Goal: Task Accomplishment & Management: Manage account settings

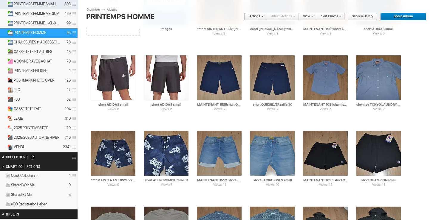
scroll to position [128, 0]
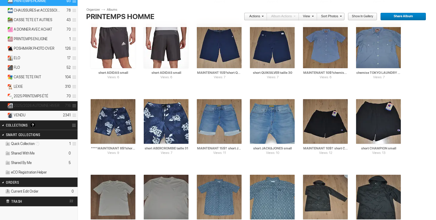
click at [43, 105] on span "2025/2026 AUTOMNE HIVER" at bounding box center [37, 105] width 46 height 5
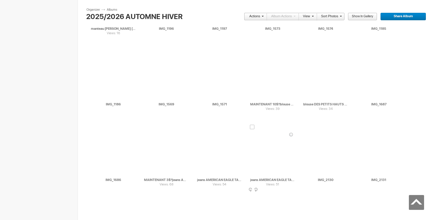
scroll to position [3277, 0]
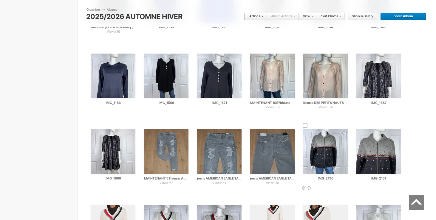
drag, startPoint x: 334, startPoint y: 179, endPoint x: 302, endPoint y: 178, distance: 32.5
click at [302, 178] on div "AI IMG_2130 HTML: Direct: Forum: Photo ID: 22387231 More... Order Print Submit …" at bounding box center [325, 155] width 53 height 76
drag, startPoint x: 319, startPoint y: 178, endPoint x: 300, endPoint y: 177, distance: 19.7
click at [300, 177] on div "AI chandail WOOLRICH fait medium 35$(comme neuf) HTML: Direct: Forum: Photo ID:…" at bounding box center [325, 155] width 53 height 76
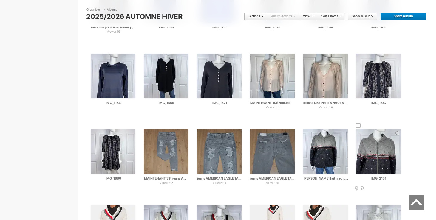
type input "chandail WOOLRICH fait medium 35$(comme neuf)"
drag, startPoint x: 390, startPoint y: 178, endPoint x: 341, endPoint y: 177, distance: 48.6
paste input "chandail WOOLRICH fait medium"
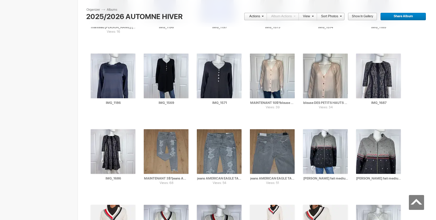
type input "chandail WOOLRICH fait medium"
click at [305, 126] on div at bounding box center [305, 125] width 5 height 5
click at [358, 126] on div at bounding box center [358, 125] width 5 height 5
click at [260, 16] on link "Actions" at bounding box center [254, 17] width 20 height 8
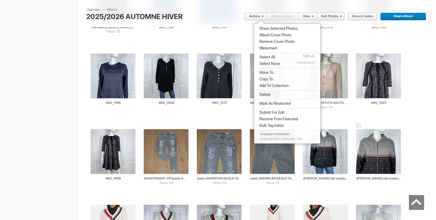
click at [266, 74] on span "Move To..." at bounding box center [266, 72] width 18 height 5
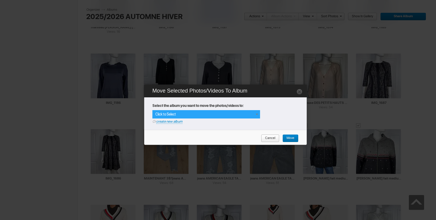
click at [253, 113] on div "Click to Select" at bounding box center [206, 114] width 108 height 8
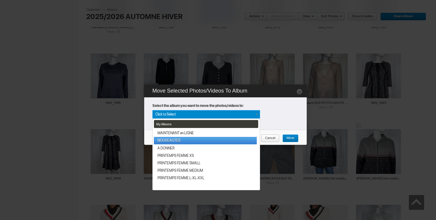
click at [203, 140] on link "NOUVEAUTÉS" at bounding box center [205, 140] width 103 height 7
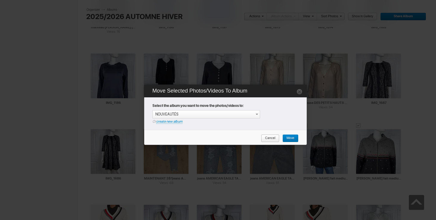
click at [288, 138] on span "Move" at bounding box center [288, 139] width 12 height 8
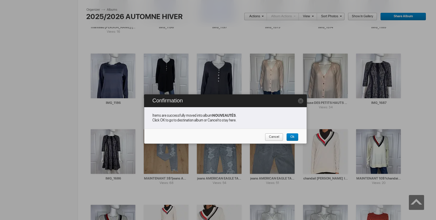
click at [274, 137] on span "Cancel" at bounding box center [272, 137] width 14 height 8
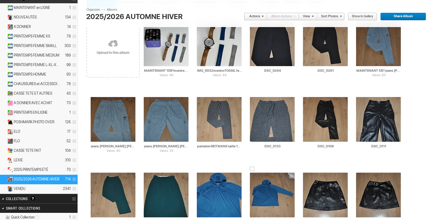
scroll to position [16, 0]
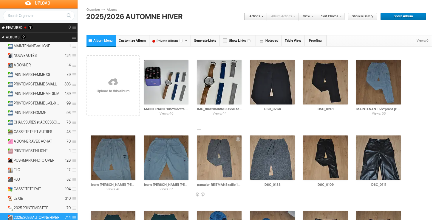
click at [217, 159] on img at bounding box center [219, 158] width 45 height 45
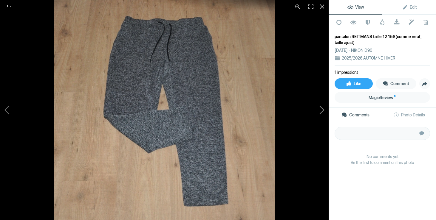
click at [322, 110] on button at bounding box center [306, 109] width 45 height 79
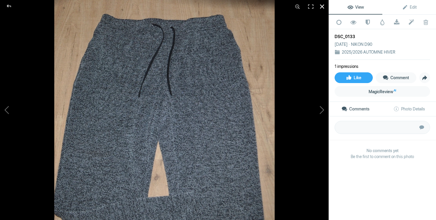
click at [320, 7] on div at bounding box center [321, 6] width 13 height 13
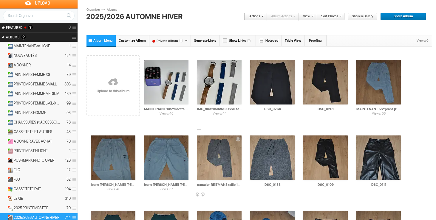
click at [238, 185] on input "pantalon REITMANS taille 12 15$(comme neuf, taille ajust)" at bounding box center [219, 184] width 45 height 5
click at [240, 185] on input "pantalon REITMANS taille 12 15$(comme neuf, taille ajust)" at bounding box center [219, 184] width 45 height 5
drag, startPoint x: 198, startPoint y: 185, endPoint x: 190, endPoint y: 183, distance: 8.3
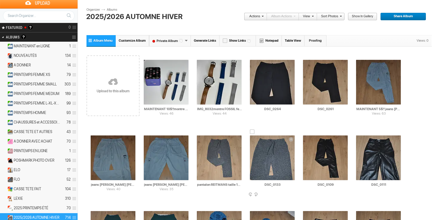
drag, startPoint x: 282, startPoint y: 184, endPoint x: 256, endPoint y: 182, distance: 26.0
click at [256, 183] on input "DSC_0133" at bounding box center [272, 184] width 45 height 5
paste input "pantalon REITMANS taille 12"
click at [251, 133] on div at bounding box center [252, 132] width 5 height 5
click at [201, 133] on div at bounding box center [199, 132] width 5 height 5
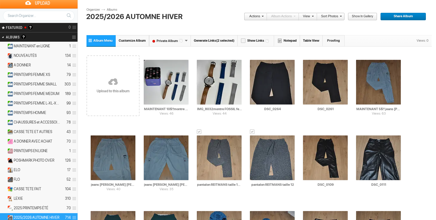
type input "pantalon REITMANS taille 12"
click at [260, 17] on link "Actions" at bounding box center [254, 17] width 20 height 8
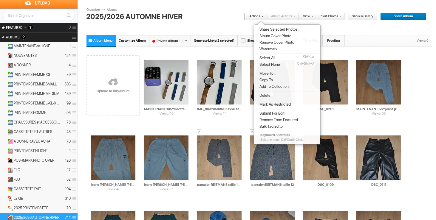
click at [269, 72] on span "Move To..." at bounding box center [266, 73] width 18 height 5
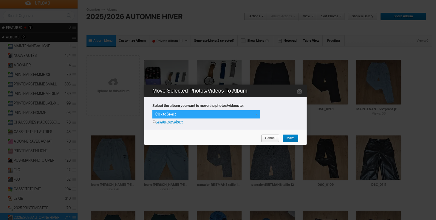
click at [254, 116] on span at bounding box center [256, 114] width 5 height 5
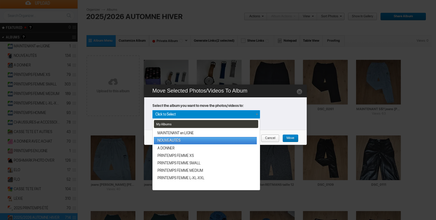
click at [171, 139] on link "NOUVEAUTÉS" at bounding box center [205, 140] width 103 height 7
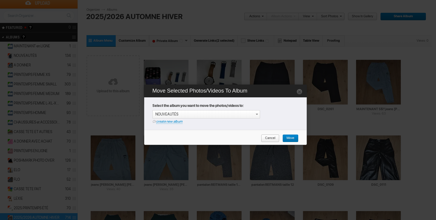
click at [291, 139] on span "Move" at bounding box center [288, 139] width 12 height 8
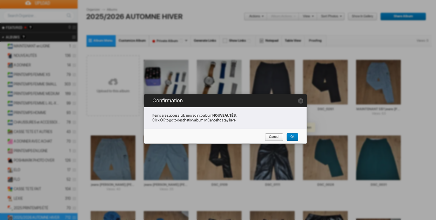
click at [279, 136] on link "Cancel" at bounding box center [274, 137] width 18 height 8
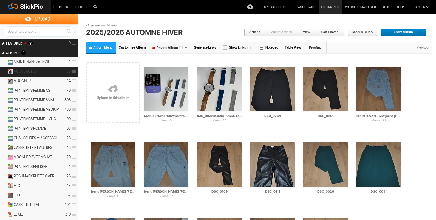
click at [35, 72] on span "NOUVEAUTÉS" at bounding box center [25, 71] width 23 height 5
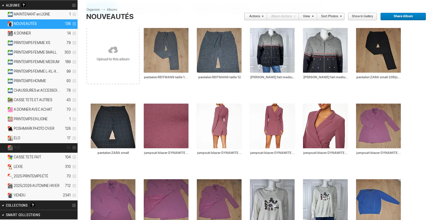
scroll to position [49, 0]
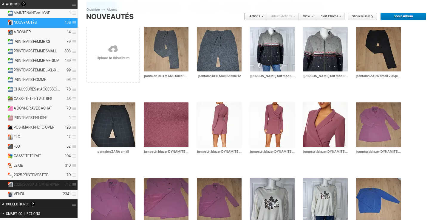
click at [32, 185] on span "2025/2026 AUTOMNE HIVER" at bounding box center [37, 184] width 46 height 5
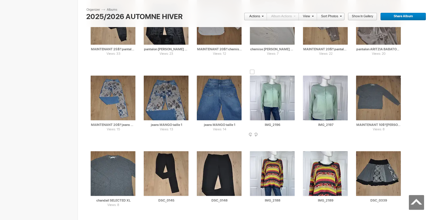
scroll to position [843, 0]
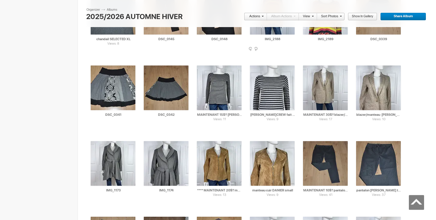
click at [254, 37] on input "IMG_2188" at bounding box center [272, 38] width 45 height 5
drag, startPoint x: 258, startPoint y: 39, endPoint x: 232, endPoint y: 38, distance: 26.0
click at [293, 38] on input "chandail KALEIDOSCOPE XL 30$(comme neuf, superbe, taille 42 EUR)" at bounding box center [272, 38] width 45 height 5
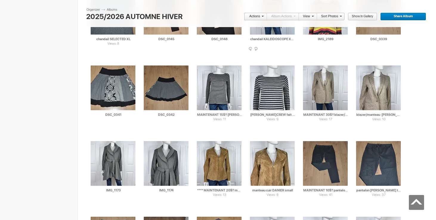
drag, startPoint x: 292, startPoint y: 39, endPoint x: 249, endPoint y: 38, distance: 43.5
click at [249, 38] on div "AI chandail KALEIDOSCOPE XL 30$(comme neuf, superbe, taille 42 EUR) HTML: Direc…" at bounding box center [272, 16] width 53 height 76
type input "chandail KALEIDOSCOPE XL 30$(comme neuf, superbe, taille 42 EUR)"
drag, startPoint x: 335, startPoint y: 40, endPoint x: 291, endPoint y: 38, distance: 44.4
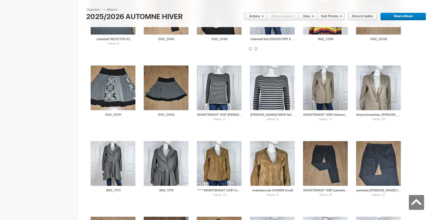
paste input "chandail KALEIDOSCOPE XL"
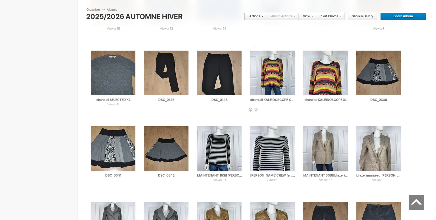
click at [252, 48] on div at bounding box center [252, 47] width 5 height 5
click at [304, 47] on div at bounding box center [305, 47] width 5 height 5
type input "chandail KALEIDOSCOPE XL"
click at [253, 17] on link "Actions" at bounding box center [254, 17] width 20 height 8
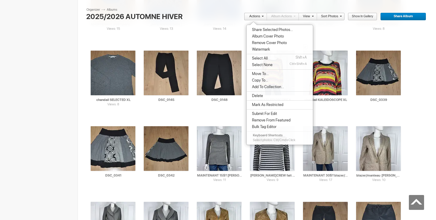
click at [265, 74] on span "Move To..." at bounding box center [259, 74] width 18 height 5
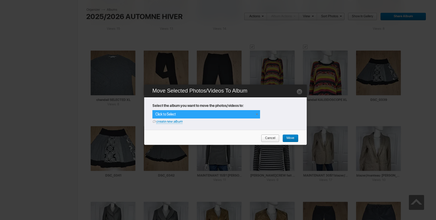
click at [257, 113] on span at bounding box center [256, 114] width 5 height 5
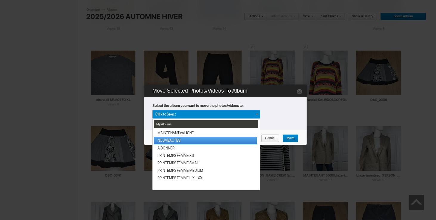
click at [193, 141] on link "NOUVEAUTÉS" at bounding box center [205, 140] width 103 height 7
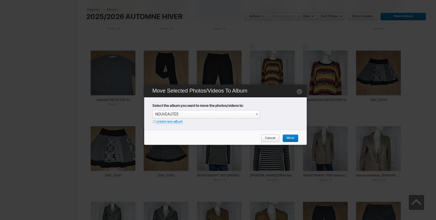
click at [293, 137] on span "Move" at bounding box center [288, 139] width 12 height 8
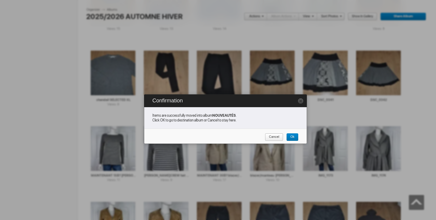
click at [274, 136] on span "Cancel" at bounding box center [272, 137] width 14 height 8
